Goal: Navigation & Orientation: Find specific page/section

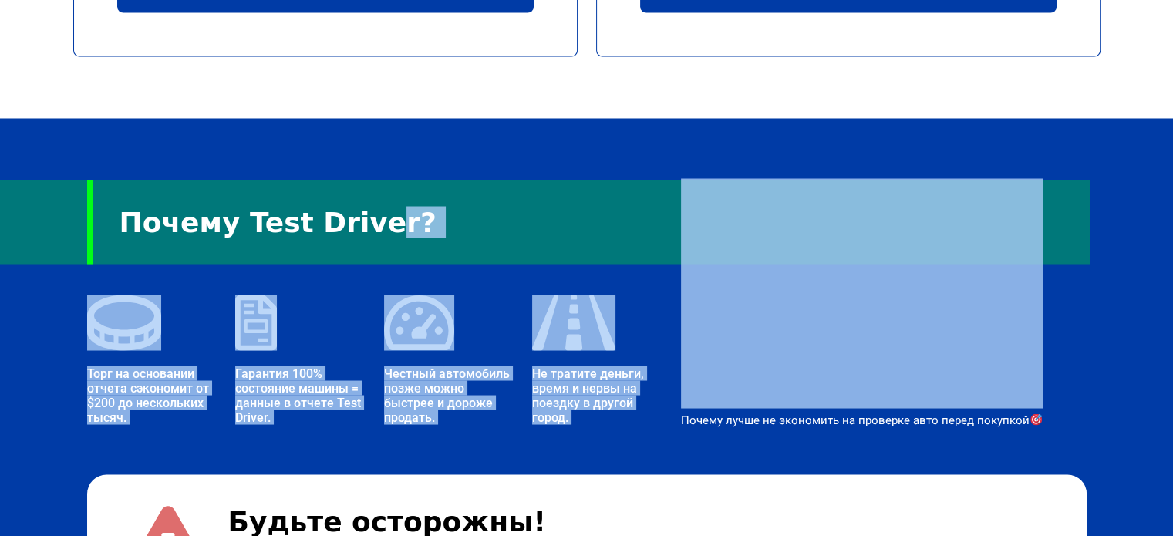
scroll to position [2699, 0]
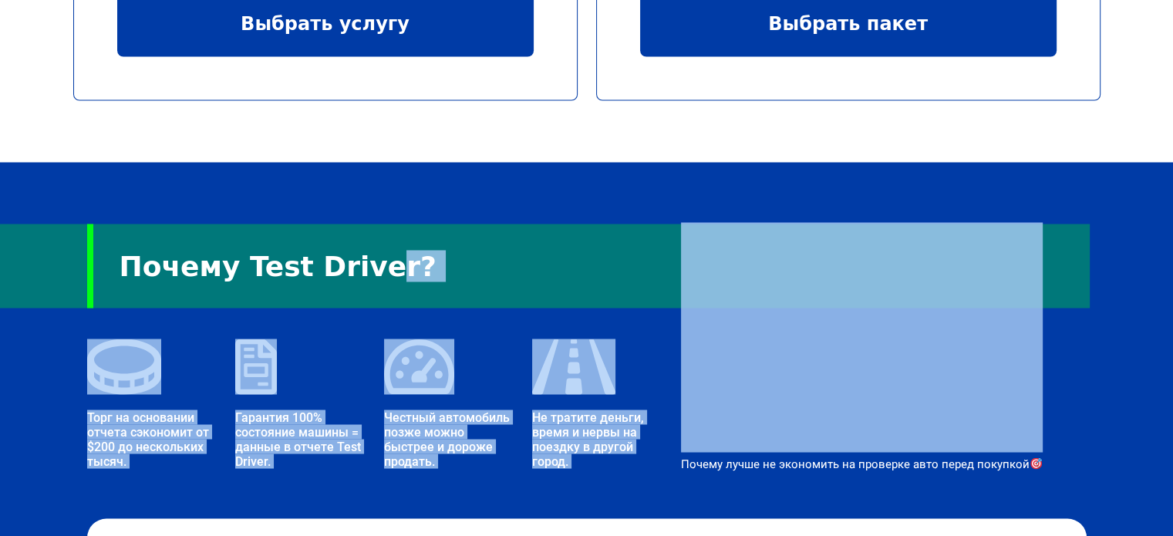
drag, startPoint x: 111, startPoint y: 116, endPoint x: 595, endPoint y: 406, distance: 564.4
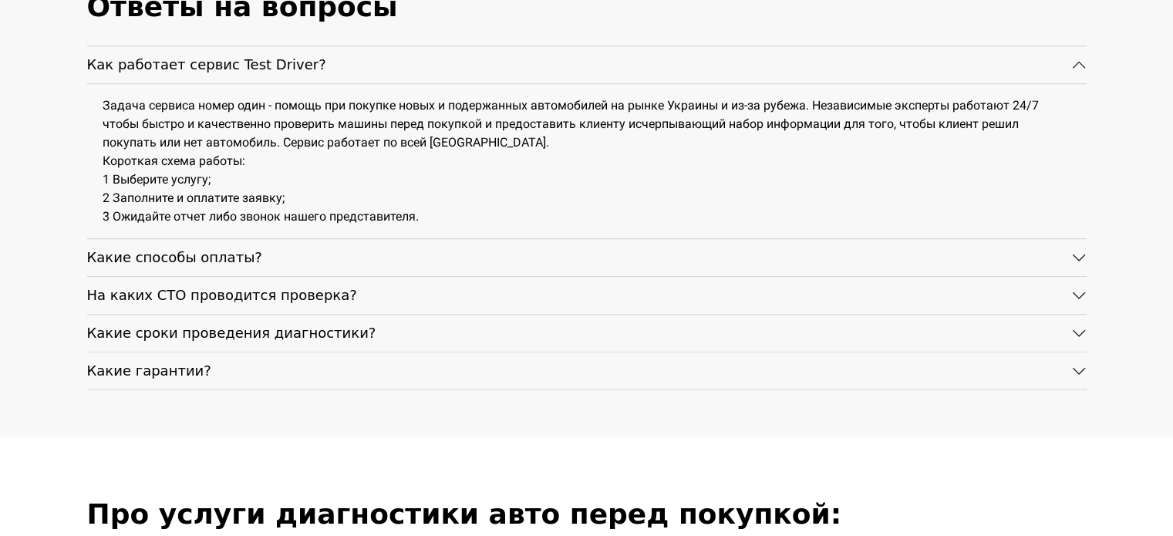
scroll to position [6786, 0]
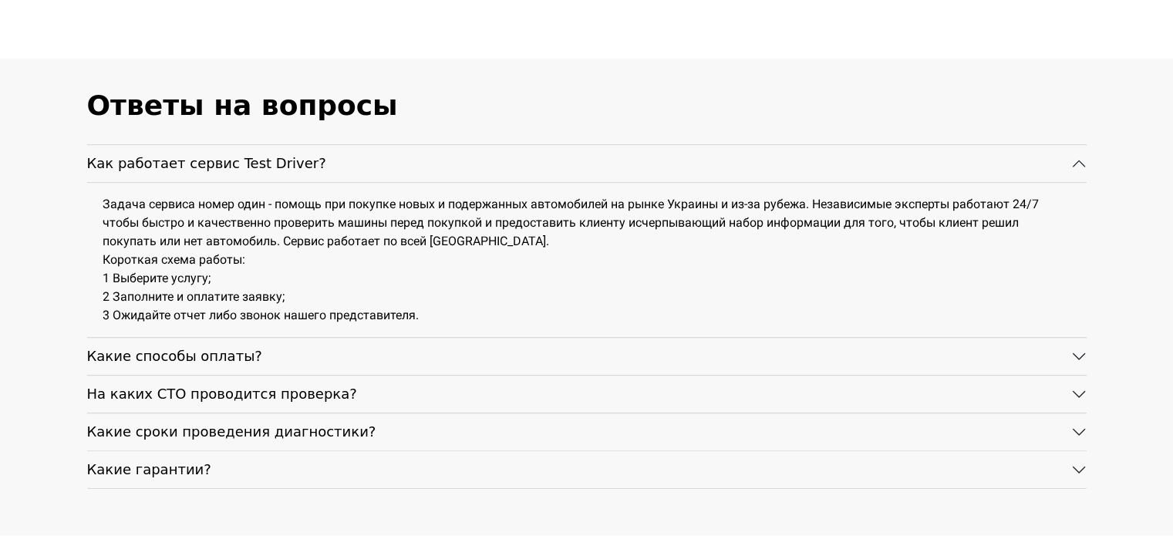
drag, startPoint x: 136, startPoint y: 184, endPoint x: 498, endPoint y: 291, distance: 378.2
click at [498, 291] on div "Задача сервиса номер один - помощь при покупке новых и подержанных автомобилей …" at bounding box center [586, 260] width 999 height 154
copy div "Задача сервиса номер один - помощь при покупке новых и подержанных автомобилей …"
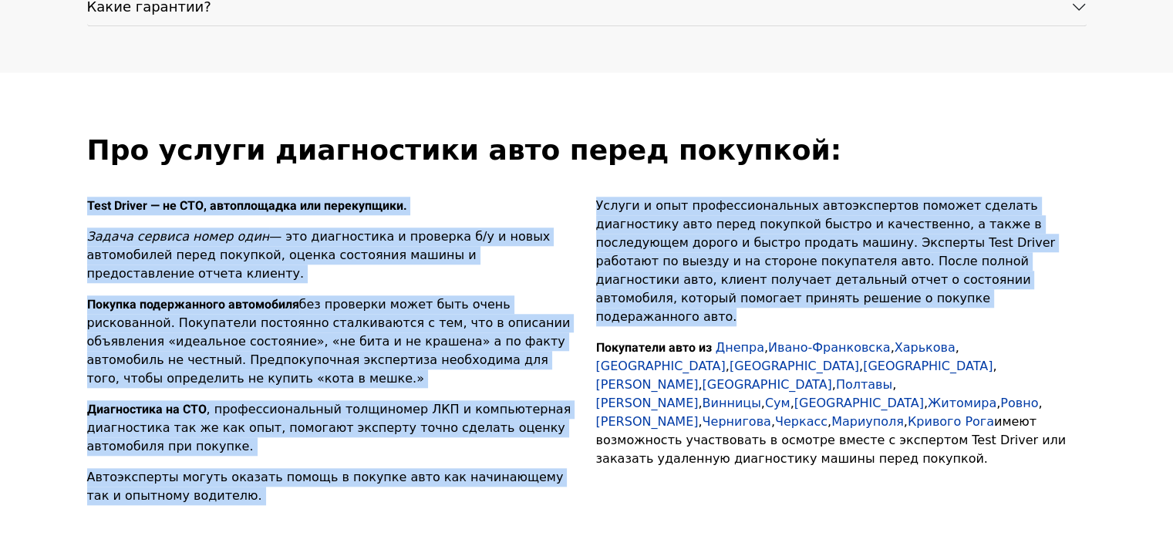
drag, startPoint x: 65, startPoint y: 175, endPoint x: 1091, endPoint y: 258, distance: 1029.7
click at [1091, 258] on div "Про услуги диагностики авто перед покупкой: Test Driver — не СТО, автоплощадка …" at bounding box center [586, 325] width 1173 height 383
copy div "Test Driver — не СТО, автоплощадка или перекупщики. Задача сервиса номер один —…"
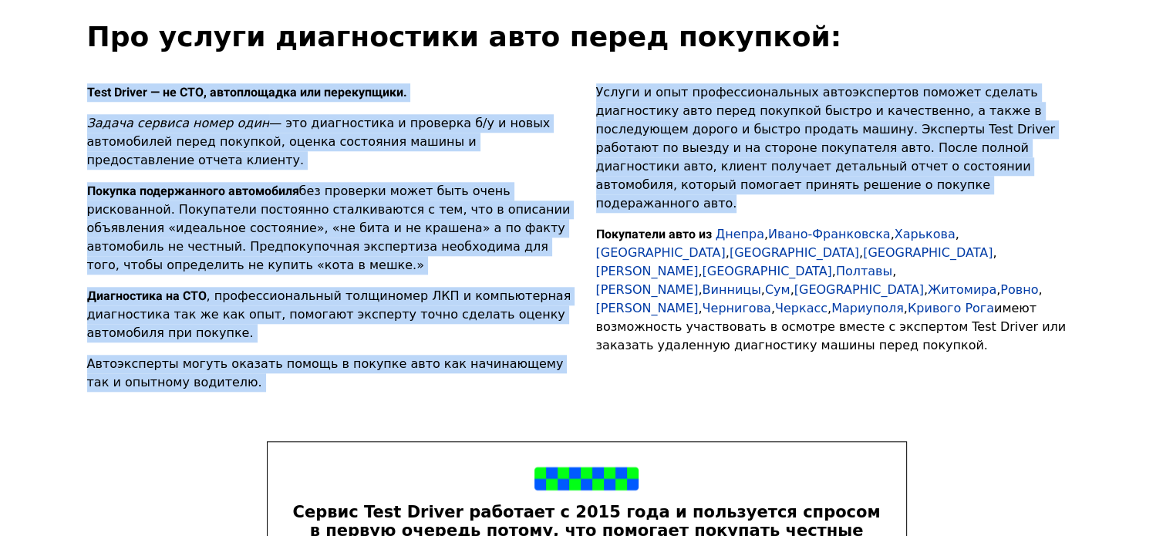
scroll to position [7669, 0]
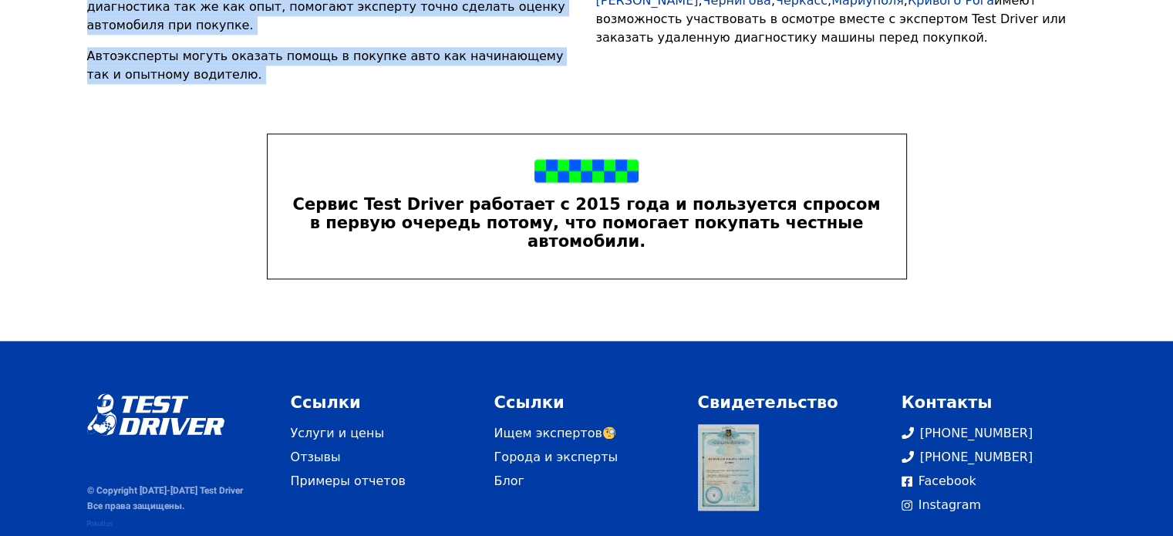
drag, startPoint x: 290, startPoint y: 153, endPoint x: 907, endPoint y: 219, distance: 620.4
click at [907, 219] on div "Сервис Test Driver работает с 2015 года и пользуется спросом в первую очередь п…" at bounding box center [587, 206] width 1018 height 146
copy div "Сервис Test Driver работает с 2015 года и пользуется спросом в первую очередь п…"
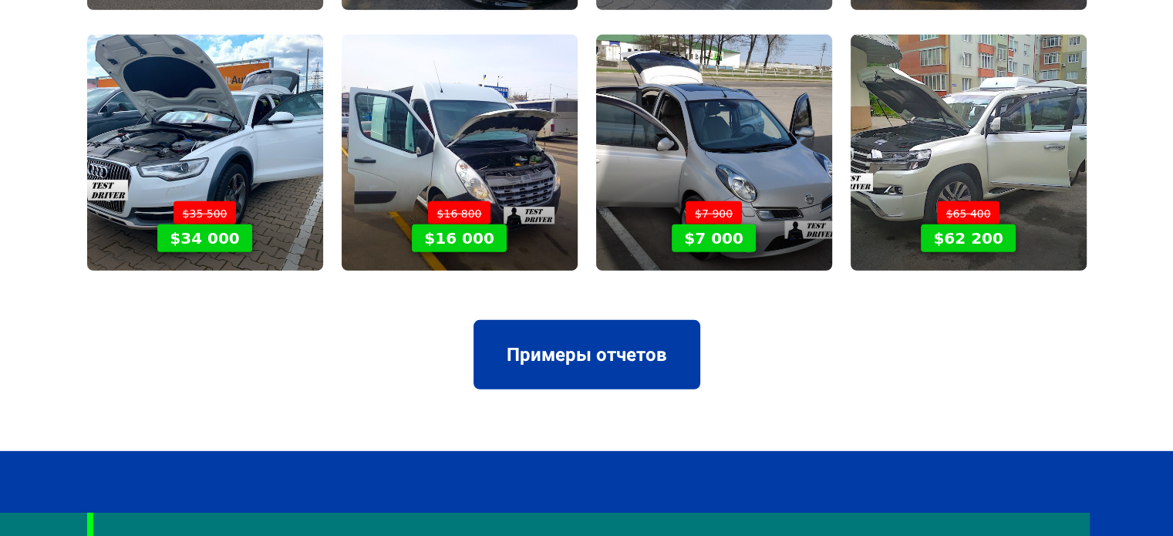
scroll to position [2403, 0]
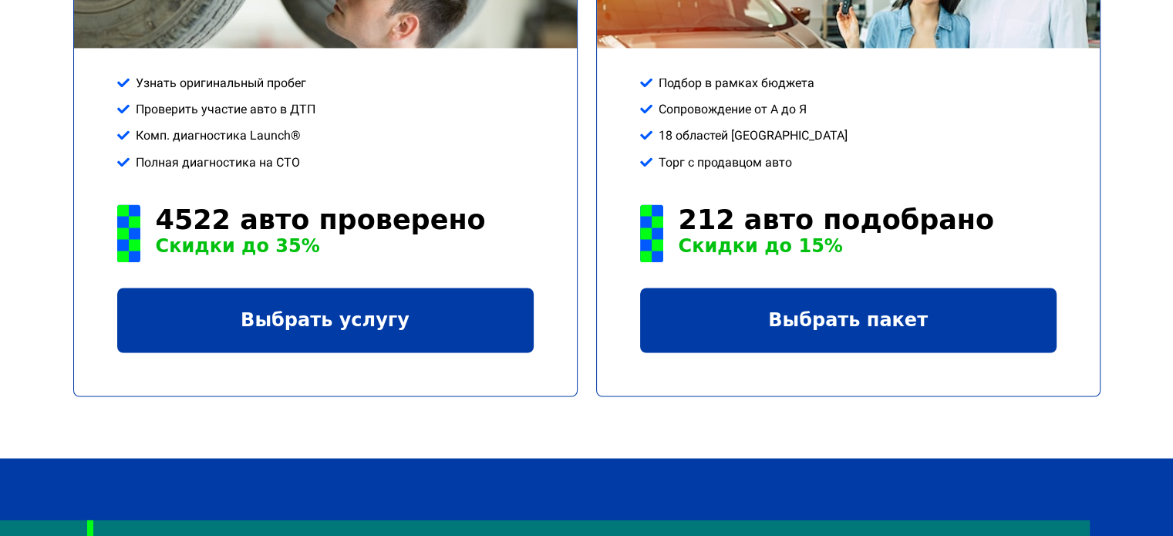
drag, startPoint x: 736, startPoint y: 351, endPoint x: 700, endPoint y: 80, distance: 273.1
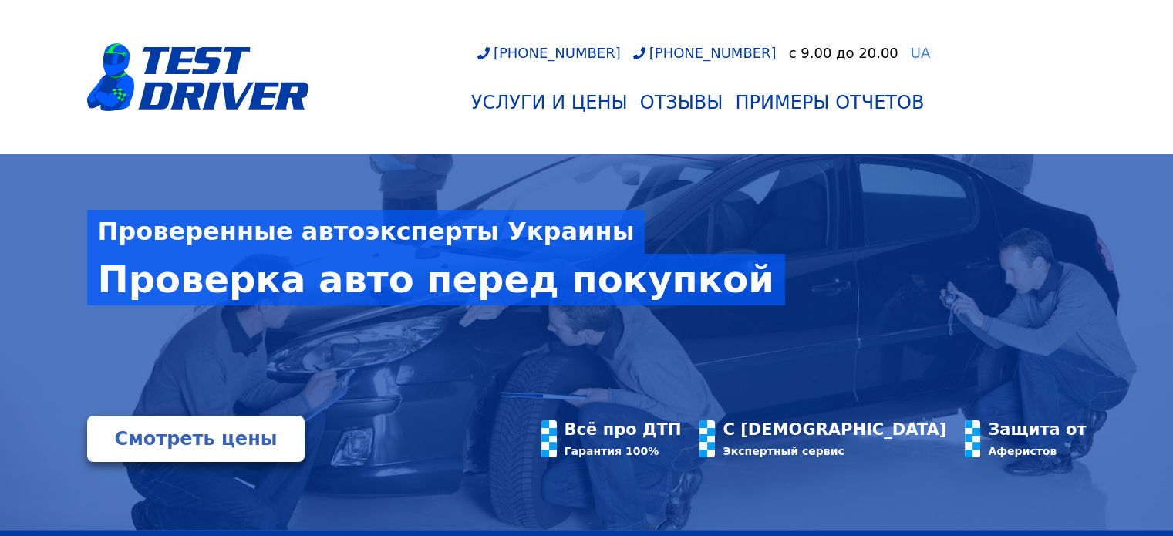
click at [911, 52] on span "UA" at bounding box center [921, 53] width 20 height 16
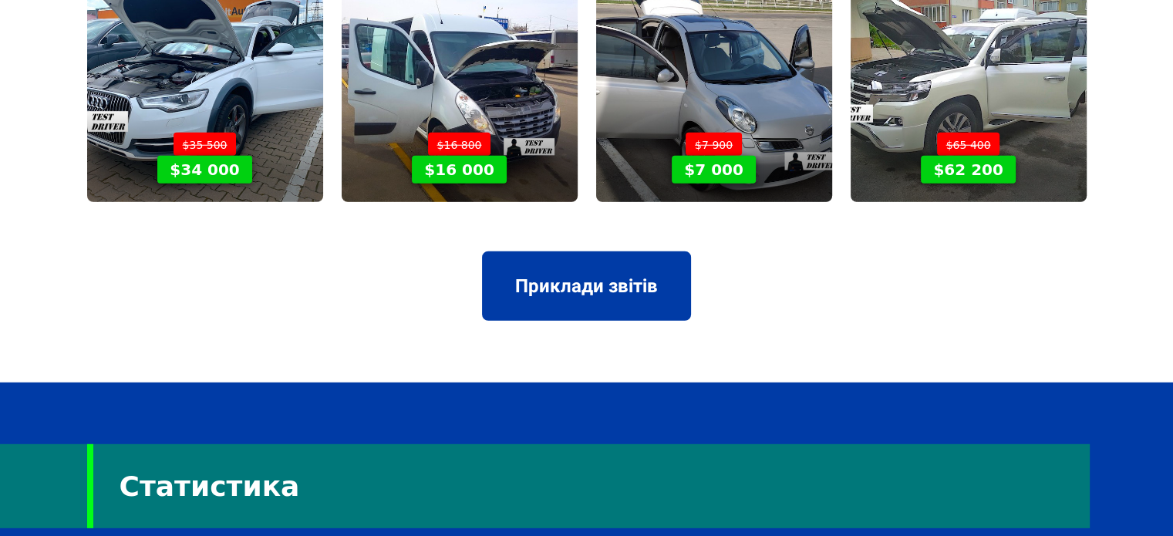
drag, startPoint x: 765, startPoint y: 202, endPoint x: 787, endPoint y: 504, distance: 303.0
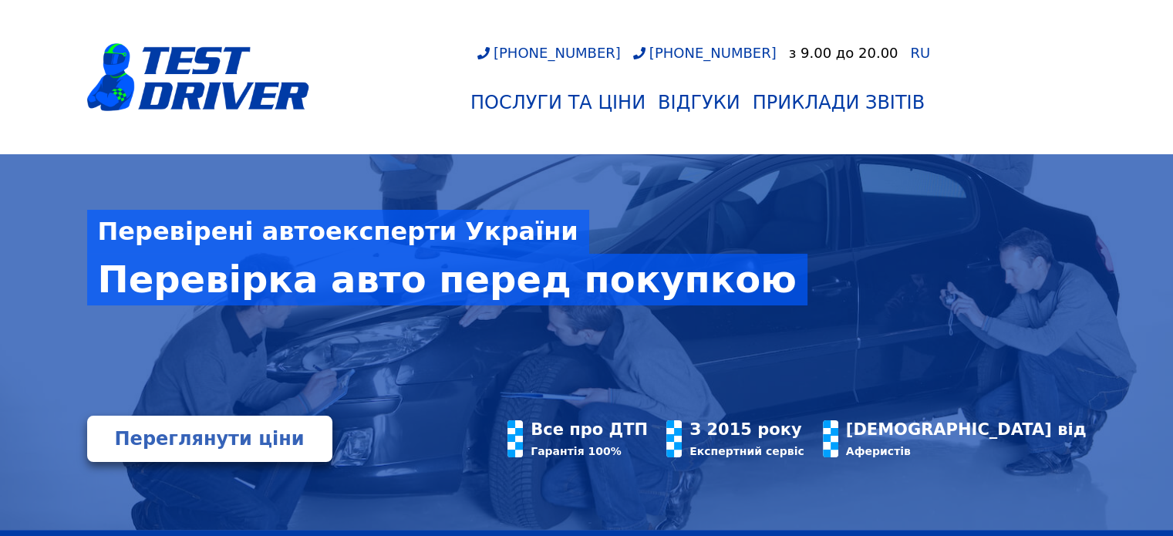
drag, startPoint x: 785, startPoint y: 232, endPoint x: 774, endPoint y: -13, distance: 245.4
